Goal: Transaction & Acquisition: Purchase product/service

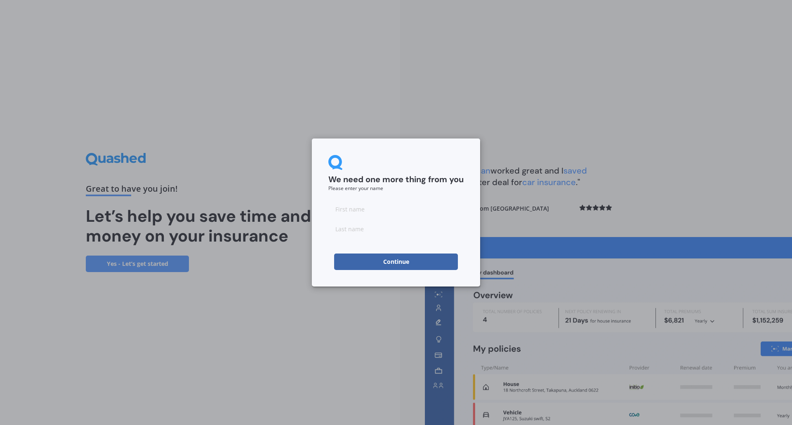
click at [367, 208] on input at bounding box center [395, 209] width 135 height 17
type input "Tayla"
click at [364, 230] on input at bounding box center [395, 229] width 135 height 17
type input "Ball"
click at [391, 262] on button "Continue" at bounding box center [396, 262] width 124 height 17
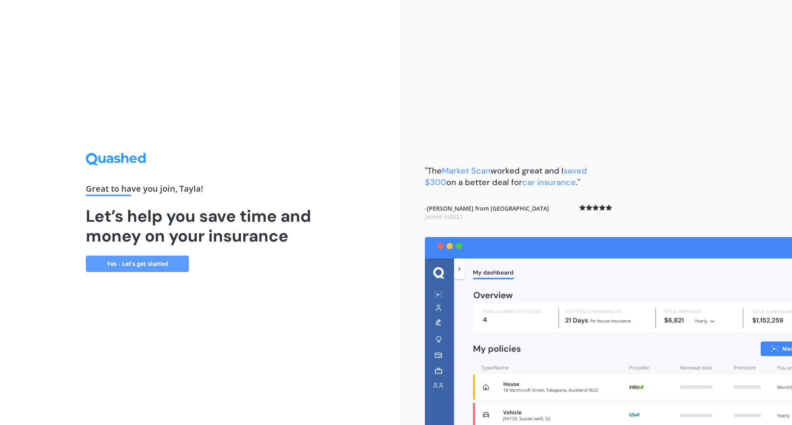
click at [143, 265] on link "Yes - Let’s get started" at bounding box center [137, 264] width 103 height 17
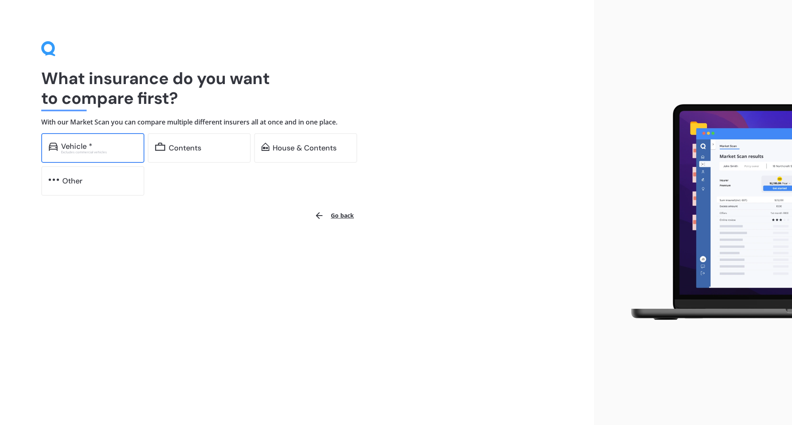
click at [103, 152] on div "Excludes commercial vehicles" at bounding box center [99, 152] width 76 height 3
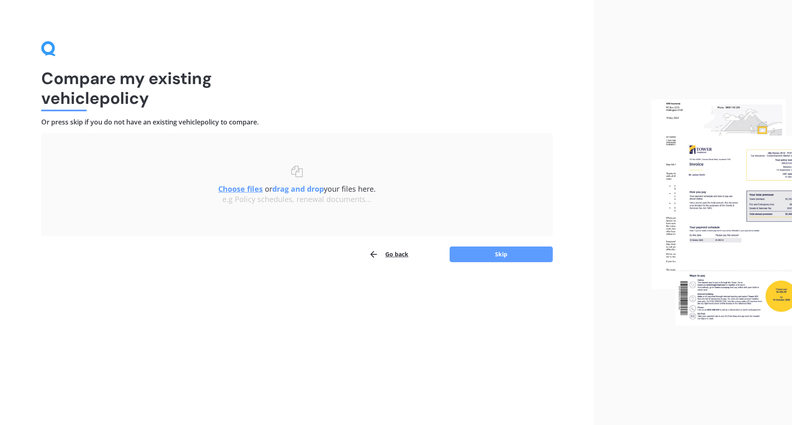
click at [251, 190] on u "Choose files" at bounding box center [240, 189] width 45 height 10
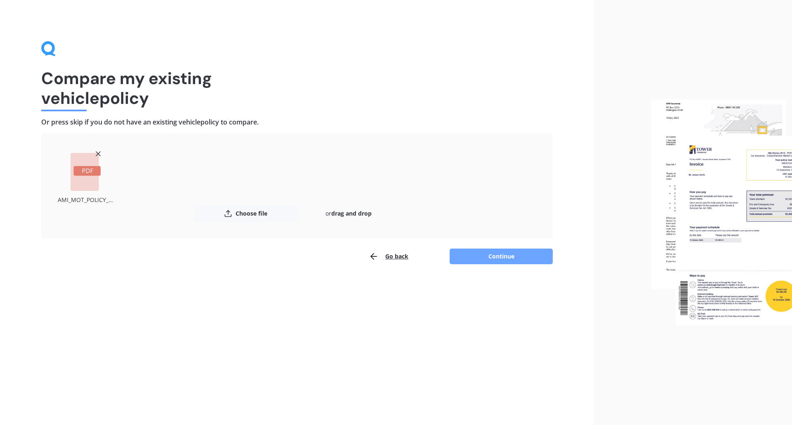
click at [498, 258] on button "Continue" at bounding box center [501, 257] width 103 height 16
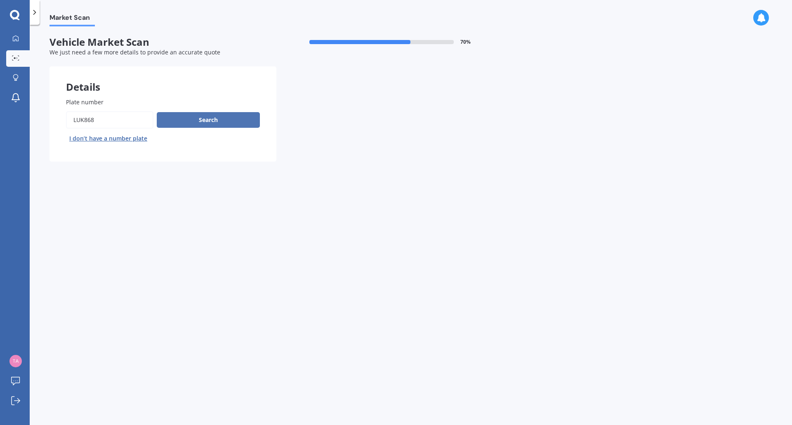
click at [223, 119] on button "Search" at bounding box center [208, 120] width 103 height 16
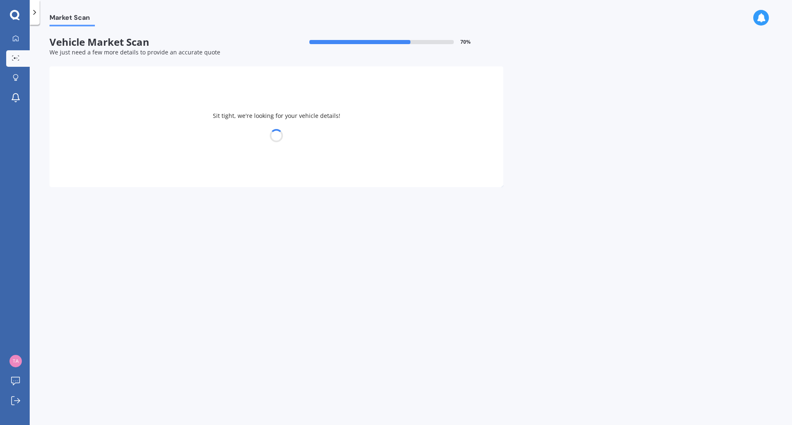
select select "MITSUBISHI"
select select "ASX"
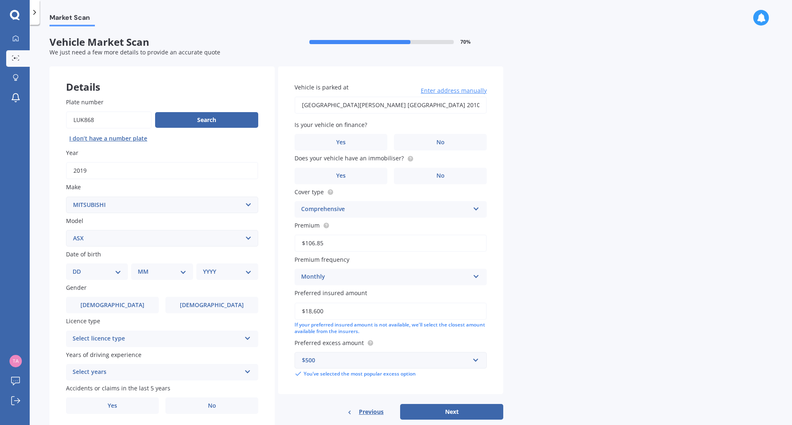
click at [112, 278] on div "DD 01 02 03 04 05 06 07 08 09 10 11 12 13 14 15 16 17 18 19 20 21 22 23 24 25 2…" at bounding box center [97, 272] width 62 height 17
click at [116, 275] on select "DD 01 02 03 04 05 06 07 08 09 10 11 12 13 14 15 16 17 18 19 20 21 22 23 24 25 2…" at bounding box center [97, 271] width 49 height 9
select select "14"
click at [79, 267] on select "DD 01 02 03 04 05 06 07 08 09 10 11 12 13 14 15 16 17 18 19 20 21 22 23 24 25 2…" at bounding box center [97, 271] width 49 height 9
click at [152, 270] on select "MM 01 02 03 04 05 06 07 08 09 10 11 12" at bounding box center [163, 271] width 45 height 9
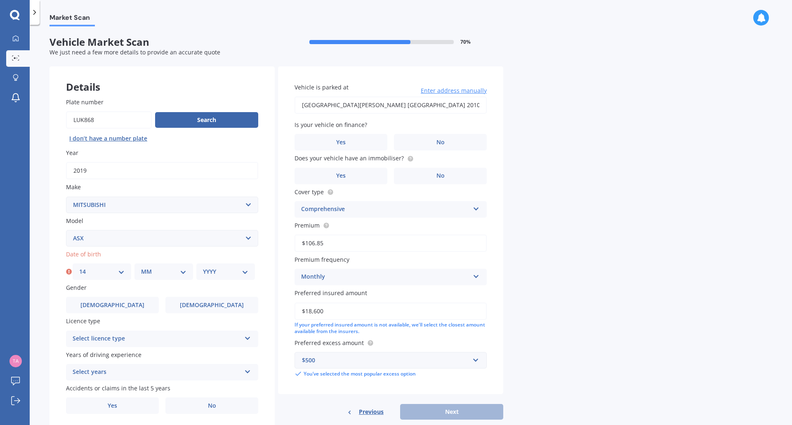
select select "08"
click at [141, 267] on select "MM 01 02 03 04 05 06 07 08 09 10 11 12" at bounding box center [163, 271] width 45 height 9
click at [227, 274] on select "YYYY 2025 2024 2023 2022 2021 2020 2019 2018 2017 2016 2015 2014 2013 2012 2011…" at bounding box center [225, 271] width 45 height 9
select select "1992"
click at [203, 267] on select "YYYY 2025 2024 2023 2022 2021 2020 2019 2018 2017 2016 2015 2014 2013 2012 2011…" at bounding box center [225, 271] width 45 height 9
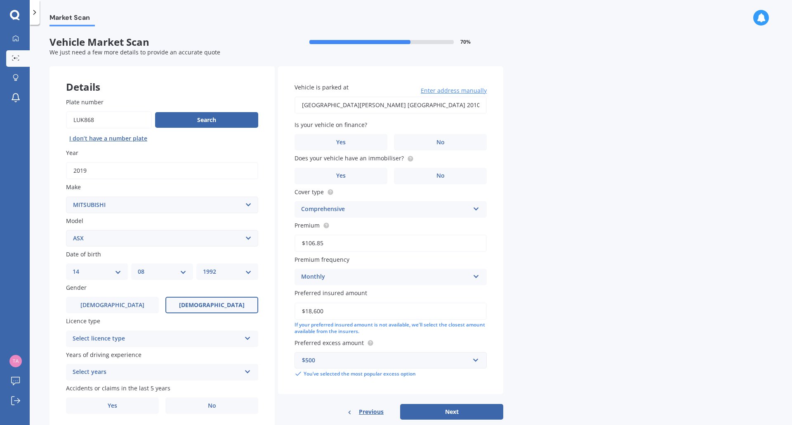
click at [197, 308] on label "[DEMOGRAPHIC_DATA]" at bounding box center [211, 305] width 93 height 17
click at [0, 0] on input "[DEMOGRAPHIC_DATA]" at bounding box center [0, 0] width 0 height 0
click at [164, 331] on div "Select licence type NZ Full NZ Restricted NZ Learners [GEOGRAPHIC_DATA] [GEOGRA…" at bounding box center [162, 339] width 192 height 17
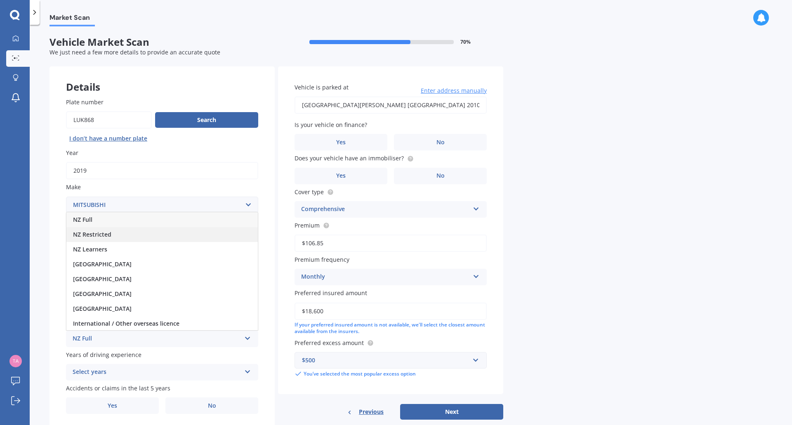
click at [104, 236] on span "NZ Restricted" at bounding box center [92, 235] width 38 height 8
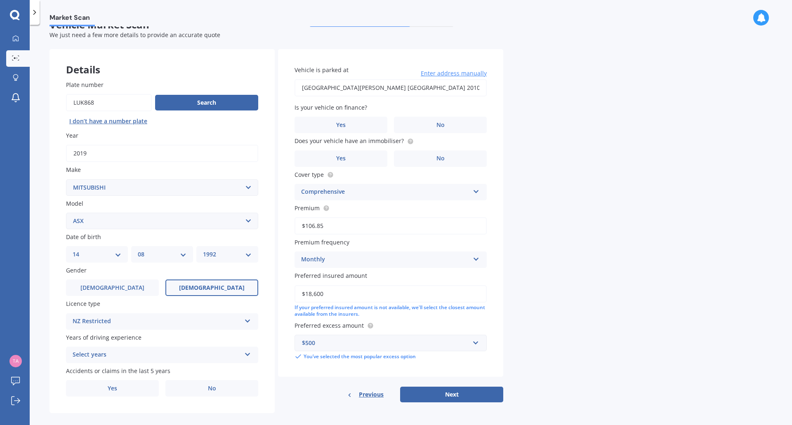
scroll to position [27, 0]
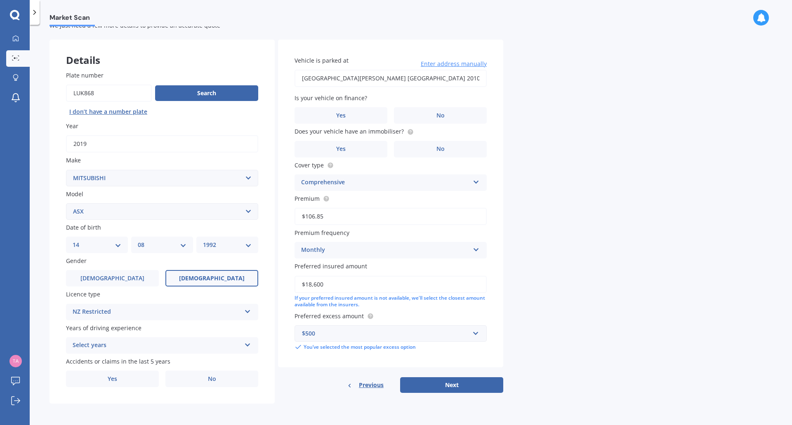
click at [102, 345] on div "Select years" at bounding box center [157, 346] width 168 height 10
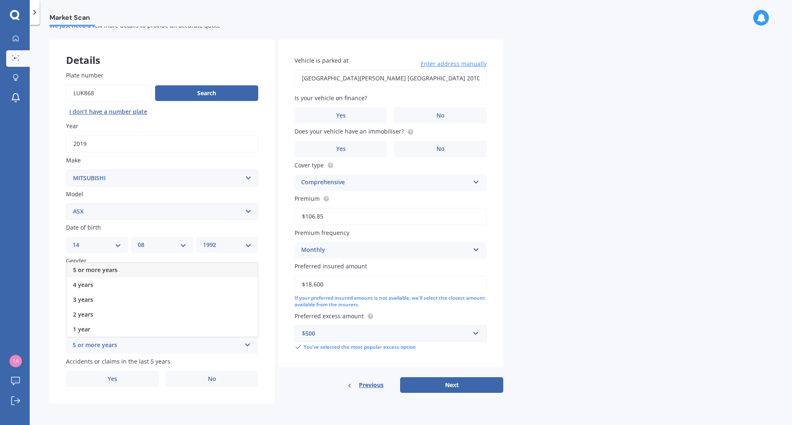
click at [104, 270] on span "5 or more years" at bounding box center [95, 270] width 45 height 8
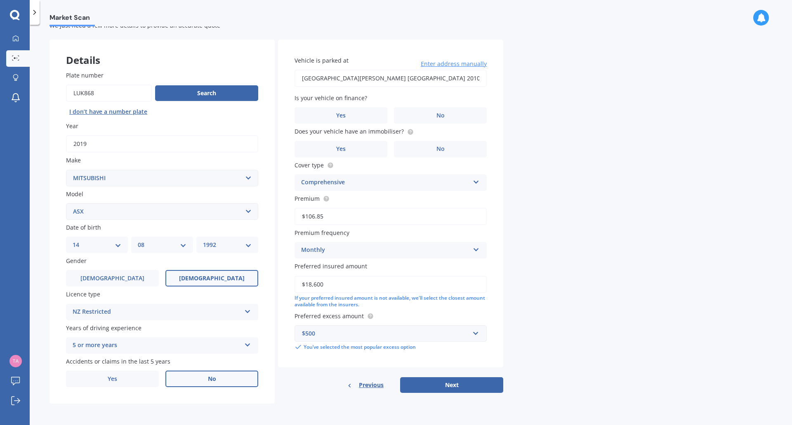
click at [214, 381] on span "No" at bounding box center [212, 379] width 8 height 7
click at [0, 0] on input "No" at bounding box center [0, 0] width 0 height 0
click at [448, 115] on label "No" at bounding box center [440, 115] width 93 height 17
click at [0, 0] on input "No" at bounding box center [0, 0] width 0 height 0
click at [457, 150] on label "No" at bounding box center [440, 149] width 93 height 17
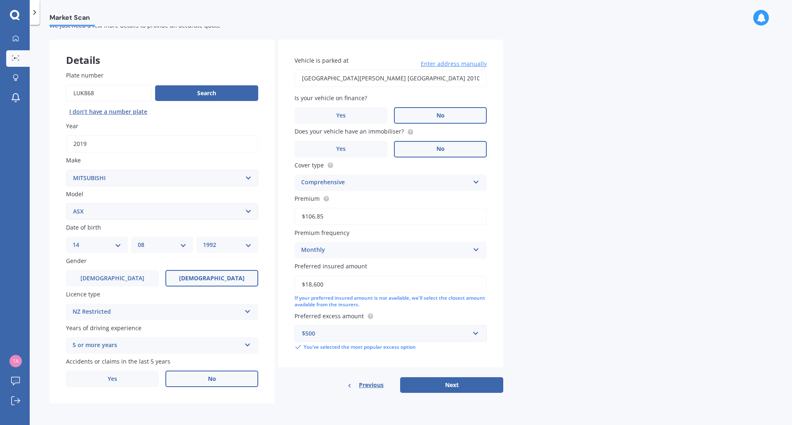
click at [0, 0] on input "No" at bounding box center [0, 0] width 0 height 0
click at [456, 385] on button "Next" at bounding box center [451, 386] width 103 height 16
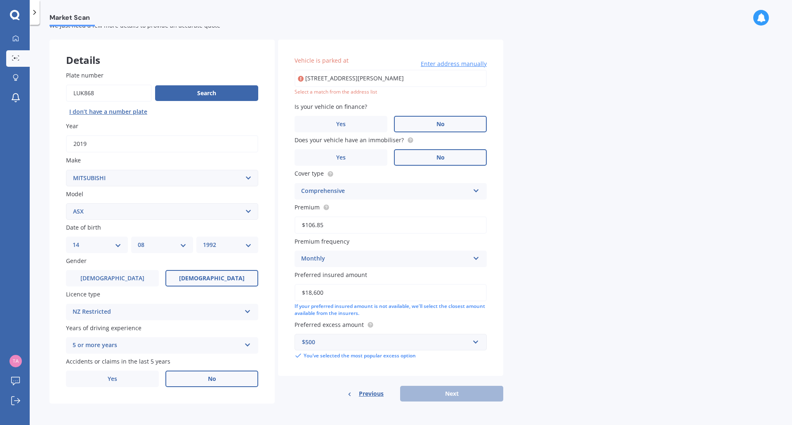
type input "[STREET_ADDRESS][PERSON_NAME] 2010"
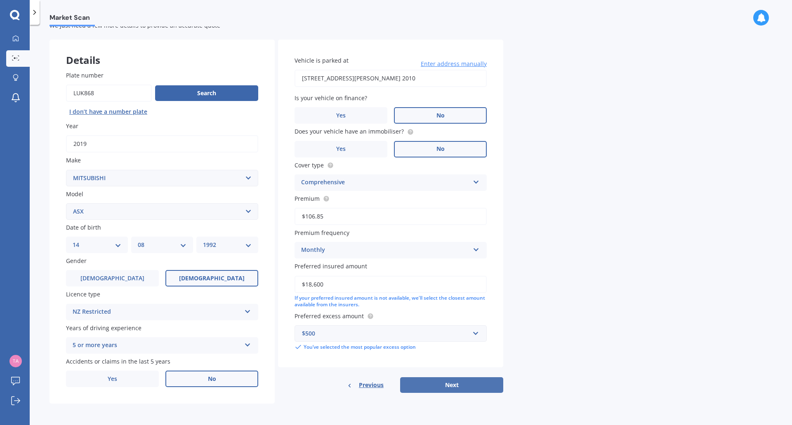
click at [458, 386] on button "Next" at bounding box center [451, 386] width 103 height 16
select select "14"
select select "08"
select select "1992"
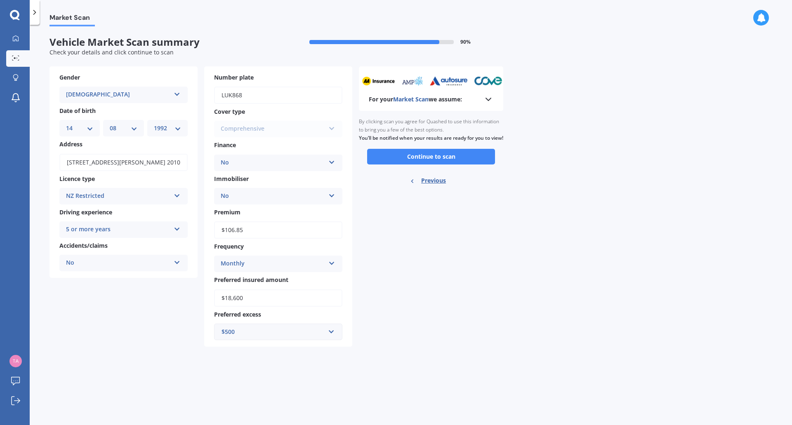
scroll to position [0, 0]
click at [413, 165] on button "Continue to scan" at bounding box center [431, 157] width 128 height 16
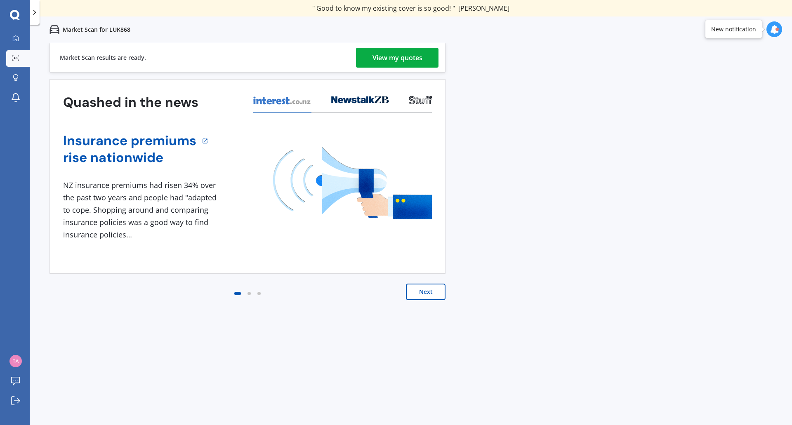
click at [402, 57] on div "View my quotes" at bounding box center [398, 58] width 50 height 20
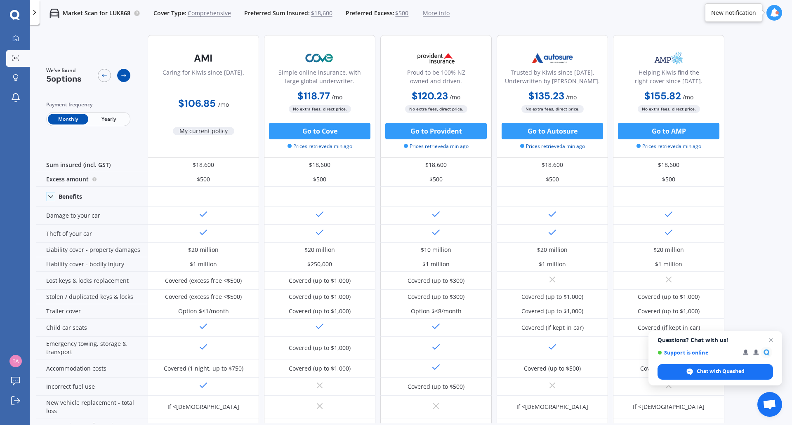
click at [123, 78] on icon at bounding box center [124, 75] width 7 height 7
